Goal: Task Accomplishment & Management: Use online tool/utility

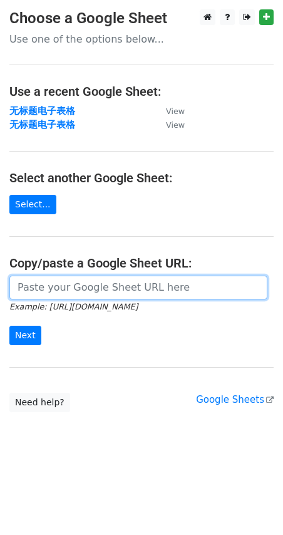
click at [18, 283] on input "url" at bounding box center [138, 288] width 258 height 24
paste input "https://docs.google.com/spreadsheets/d/1bqR4BNwDZsqm6ZnAYD4mQh-Vj0UKpO3dtMXiFrZ…"
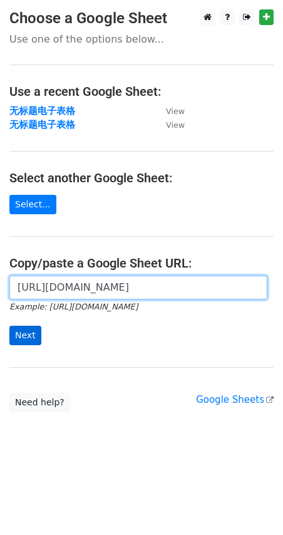
type input "https://docs.google.com/spreadsheets/d/1bqR4BNwDZsqm6ZnAYD4mQh-Vj0UKpO3dtMXiFrZ…"
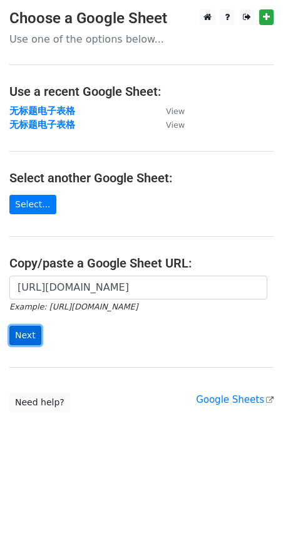
scroll to position [0, 0]
click at [31, 328] on input "Next" at bounding box center [25, 335] width 32 height 19
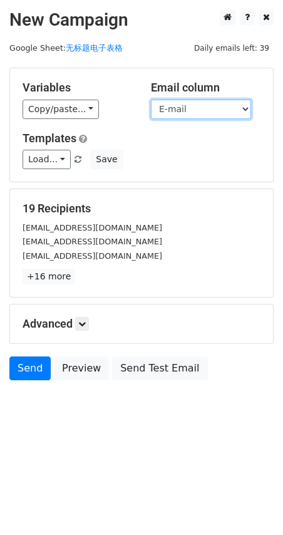
click at [235, 108] on select "Name E-mail" at bounding box center [201, 109] width 100 height 19
click at [151, 100] on select "Name E-mail" at bounding box center [201, 109] width 100 height 19
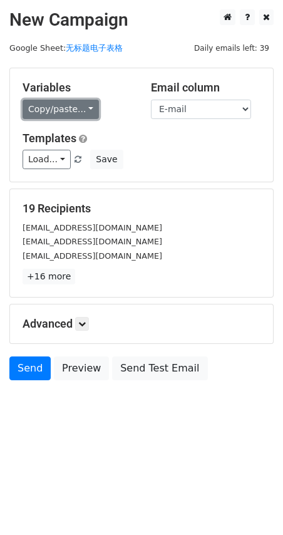
click at [81, 115] on link "Copy/paste..." at bounding box center [61, 109] width 76 height 19
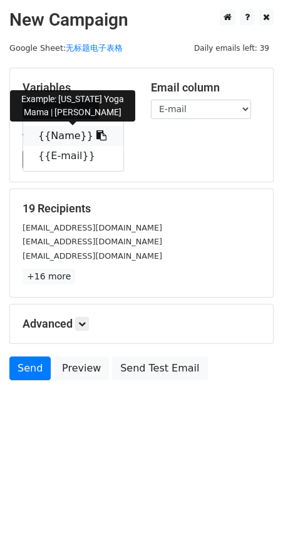
click at [80, 132] on link "{{Name}}" at bounding box center [73, 136] width 100 height 20
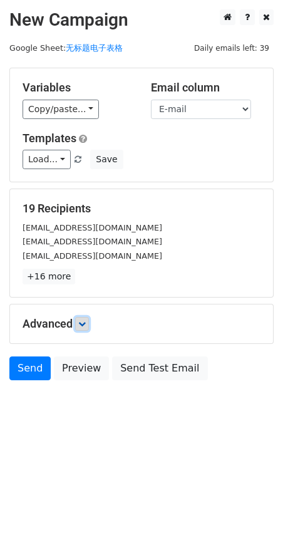
click at [83, 323] on icon at bounding box center [82, 324] width 8 height 8
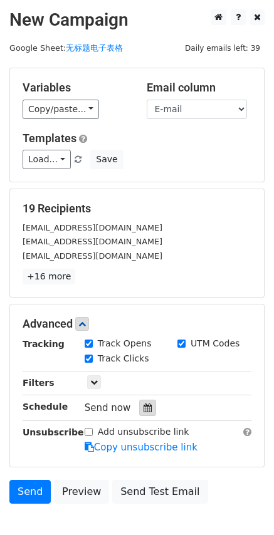
click at [146, 410] on icon at bounding box center [147, 407] width 8 height 9
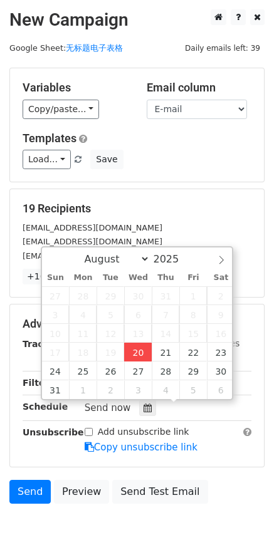
type input "[DATE] 18:23"
type input "06"
type input "23"
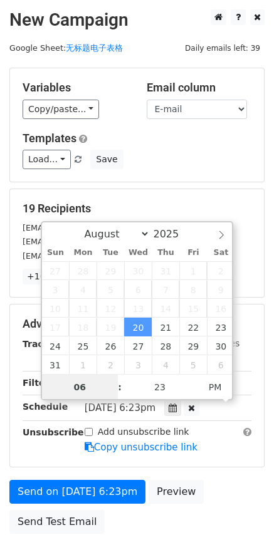
scroll to position [1, 0]
type input "22"
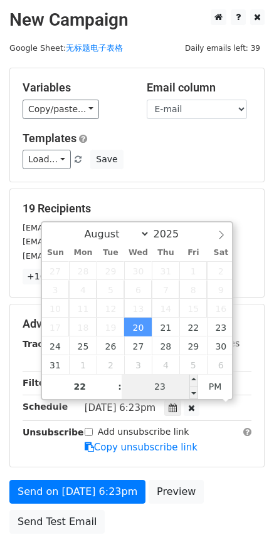
type input "[DATE] 22:23"
type input "10"
click at [156, 381] on input "23" at bounding box center [160, 386] width 76 height 25
type input "00"
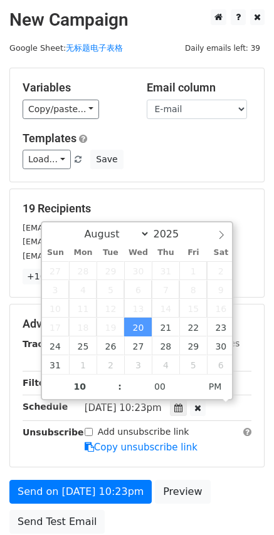
type input "[DATE] 22:00"
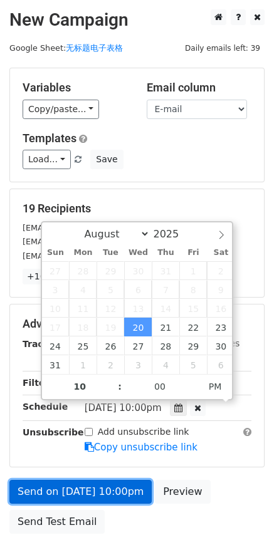
click at [68, 493] on link "Send on [DATE] 10:00pm" at bounding box center [80, 492] width 142 height 24
